Goal: Task Accomplishment & Management: Use online tool/utility

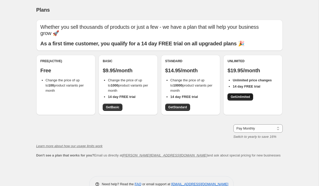
click at [250, 95] on span "Get Unlimited" at bounding box center [240, 97] width 19 height 4
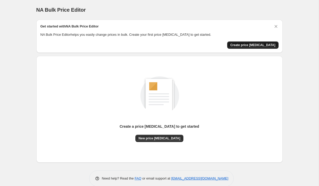
click at [246, 46] on span "Create price [MEDICAL_DATA]" at bounding box center [252, 45] width 45 height 4
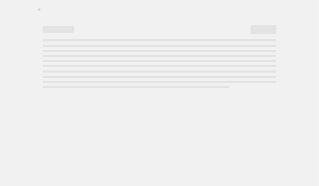
select select "percentage"
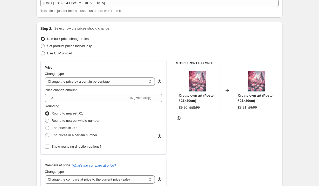
scroll to position [36, 0]
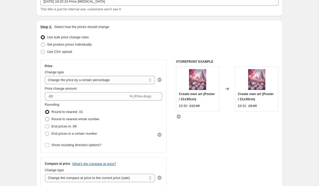
click at [73, 119] on span "Round to nearest whole number" at bounding box center [76, 119] width 48 height 4
click at [45, 118] on input "Round to nearest whole number" at bounding box center [45, 117] width 0 height 0
radio input "true"
click at [73, 125] on span "End prices in .99" at bounding box center [64, 127] width 25 height 4
click at [45, 125] on input "End prices in .99" at bounding box center [45, 125] width 0 height 0
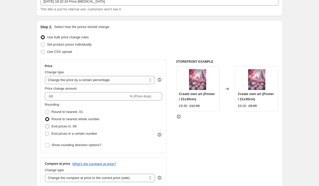
radio input "true"
click at [86, 135] on span "End prices in a certain number" at bounding box center [75, 134] width 46 height 4
click at [45, 132] on input "End prices in a certain number" at bounding box center [45, 132] width 0 height 0
radio input "true"
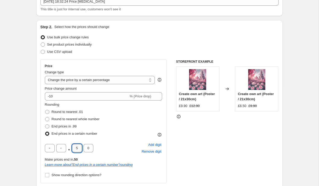
click at [79, 150] on input "5" at bounding box center [77, 148] width 10 height 8
type input "0"
type input "9"
click at [79, 147] on input "0" at bounding box center [77, 148] width 10 height 8
type input "9"
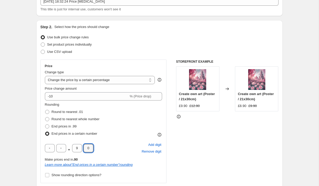
type input "0"
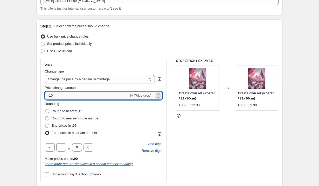
click at [53, 100] on input "-10" at bounding box center [87, 96] width 84 height 8
type input "-15"
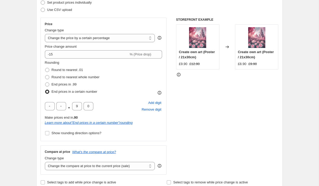
scroll to position [84, 0]
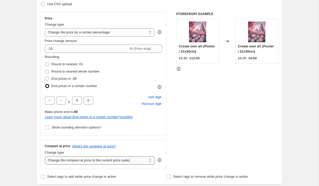
click at [88, 163] on select "Change the compare at price to the current price (sale) Change the compare at p…" at bounding box center [100, 160] width 110 height 8
select select "no_change"
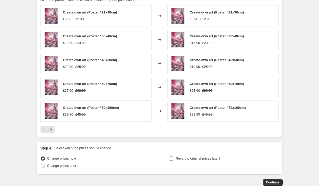
scroll to position [362, 0]
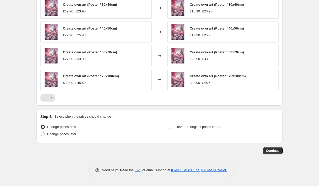
click at [168, 127] on div "Change prices now Change prices later Revert to original prices later?" at bounding box center [159, 131] width 238 height 16
click at [170, 127] on input "Revert to original prices later?" at bounding box center [171, 127] width 4 height 4
checkbox input "true"
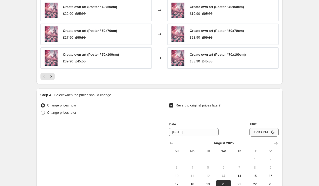
scroll to position [411, 0]
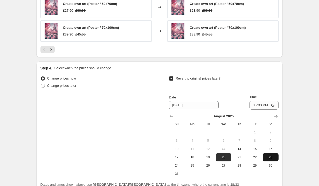
click at [271, 157] on span "23" at bounding box center [270, 157] width 11 height 4
type input "8/23/2025"
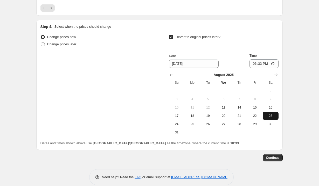
scroll to position [459, 0]
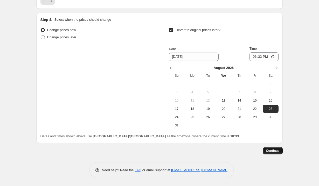
click at [274, 150] on span "Continue" at bounding box center [272, 151] width 13 height 4
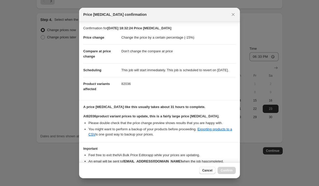
scroll to position [34, 0]
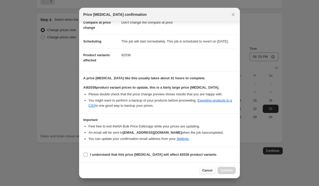
click at [144, 154] on b "I understand that this price change job will affect 82036 product variants" at bounding box center [153, 155] width 127 height 4
click at [88, 154] on input "I understand that this price change job will affect 82036 product variants" at bounding box center [86, 155] width 4 height 4
checkbox input "true"
click at [230, 169] on span "Confirm" at bounding box center [227, 171] width 12 height 4
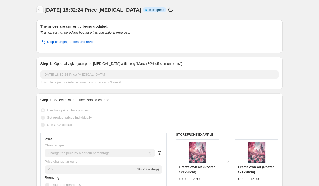
click at [42, 10] on icon "Price change jobs" at bounding box center [39, 9] width 5 height 5
